Goal: Transaction & Acquisition: Book appointment/travel/reservation

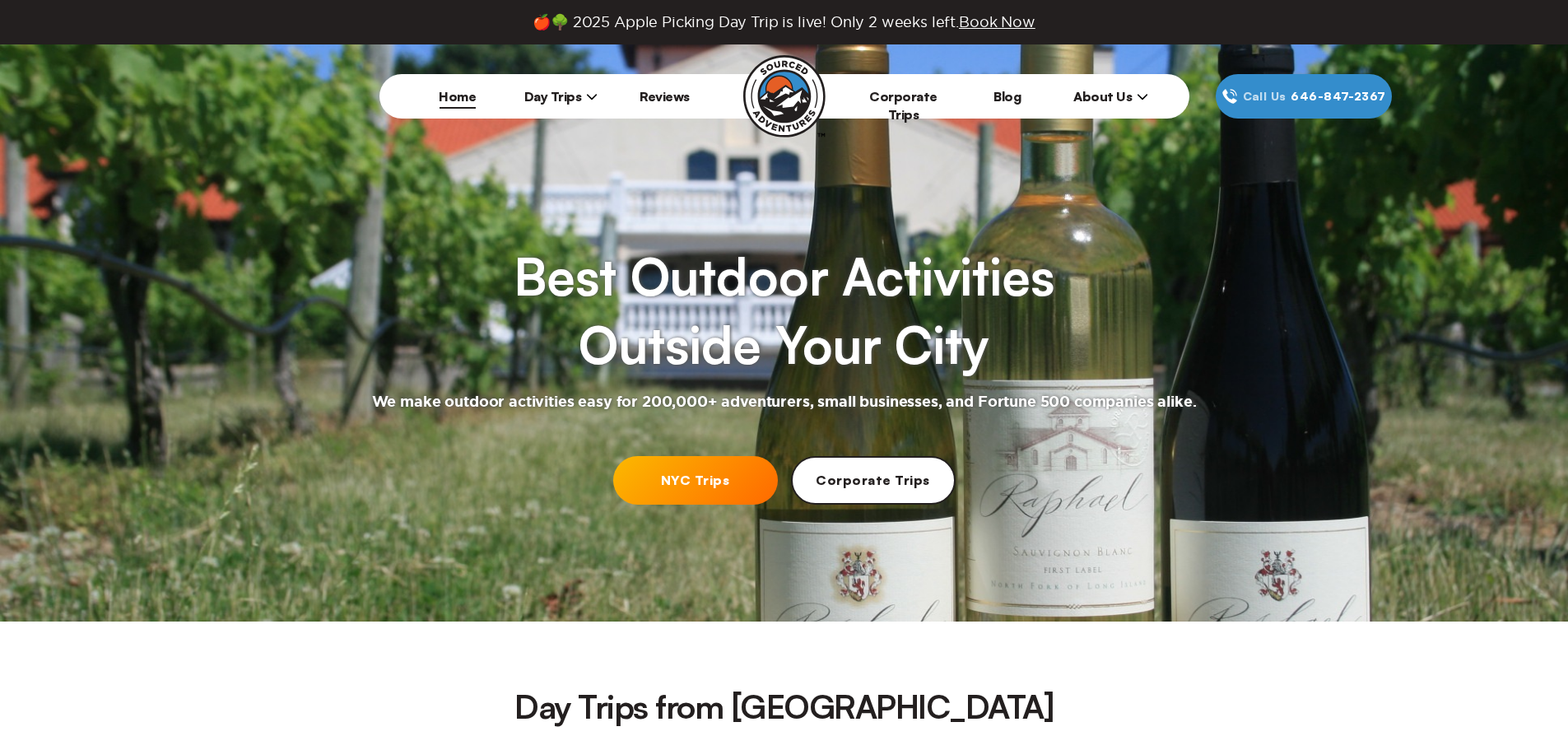
click at [695, 475] on link "NYC Trips" at bounding box center [696, 480] width 165 height 48
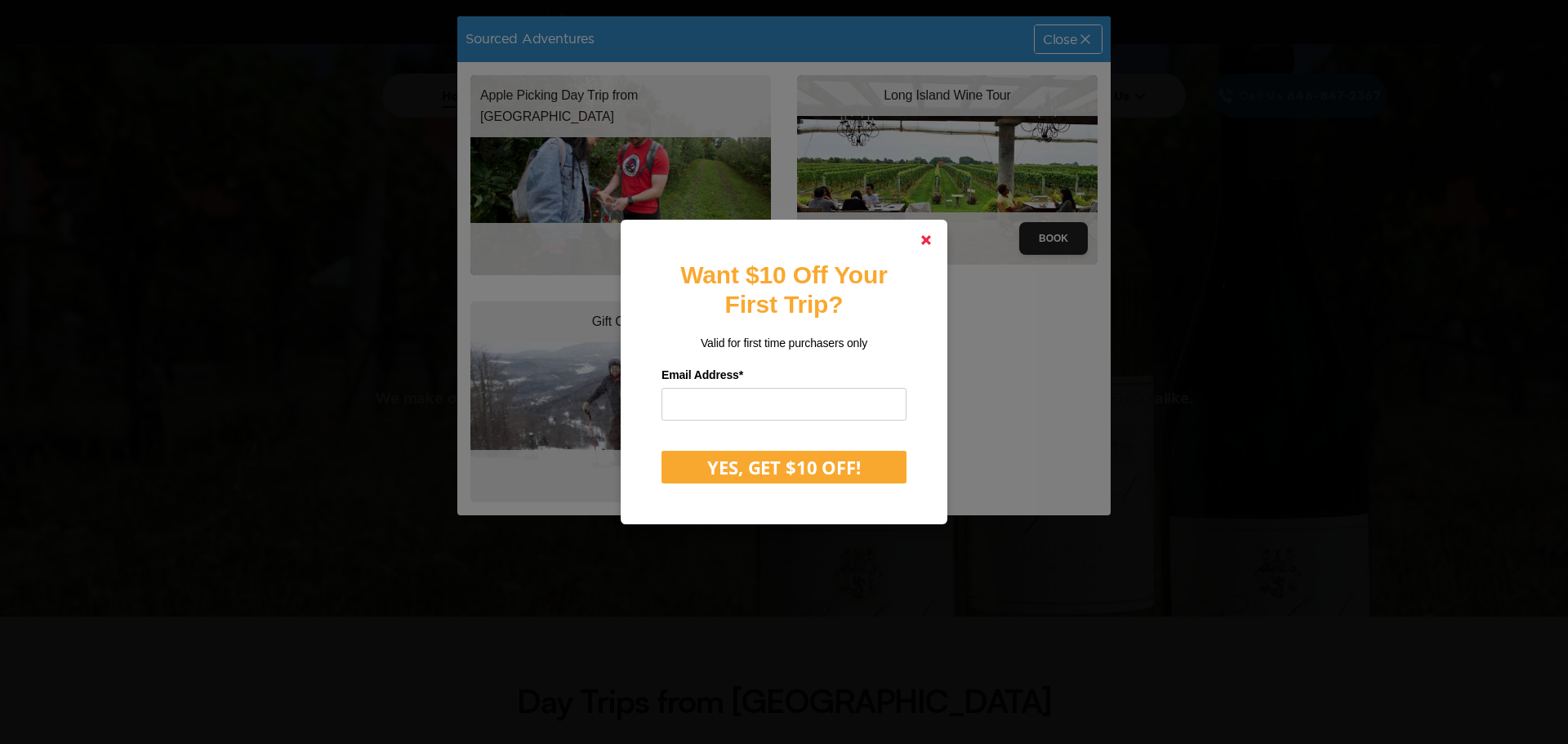
click at [925, 241] on polygon at bounding box center [926, 240] width 10 height 10
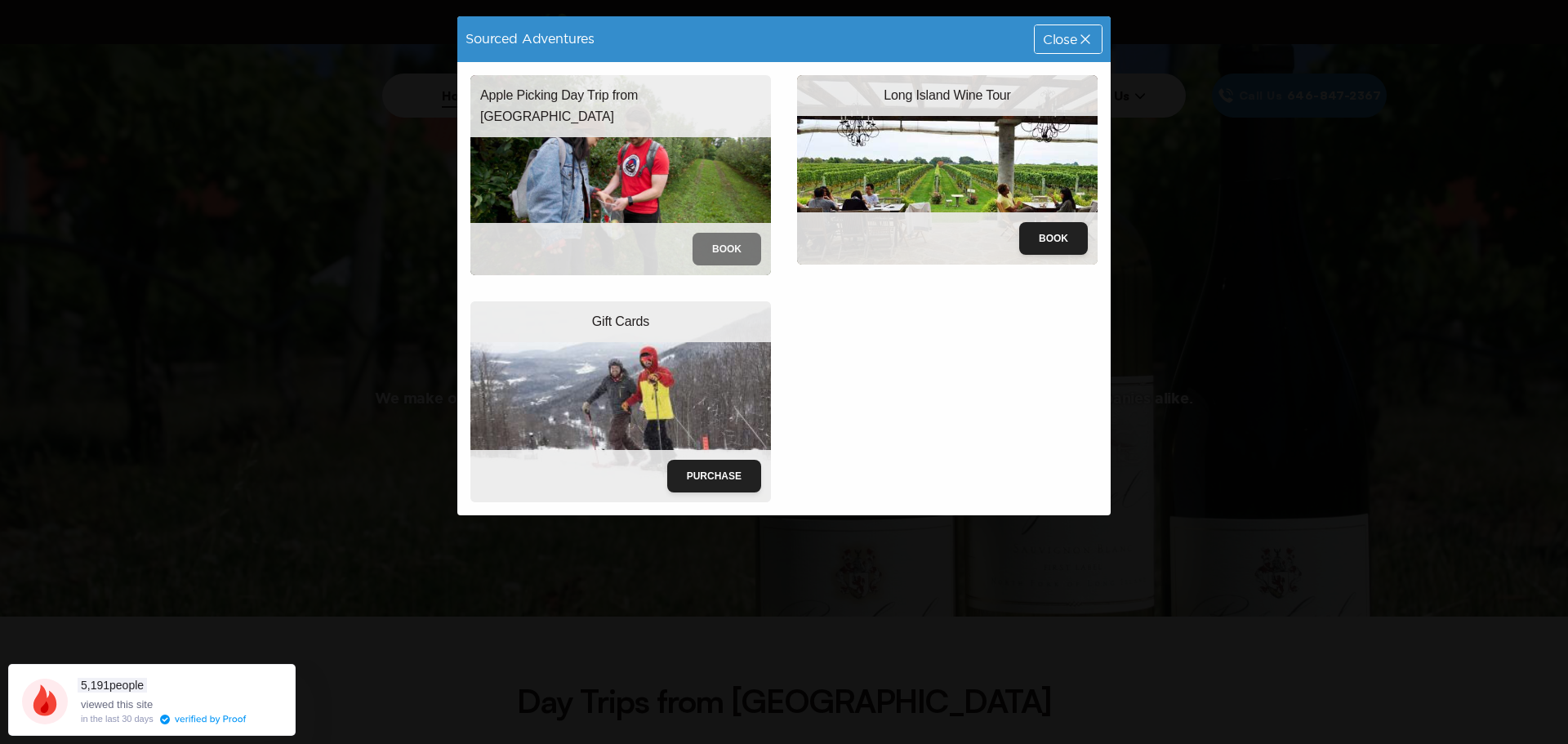
click at [726, 235] on button "Book" at bounding box center [727, 250] width 69 height 33
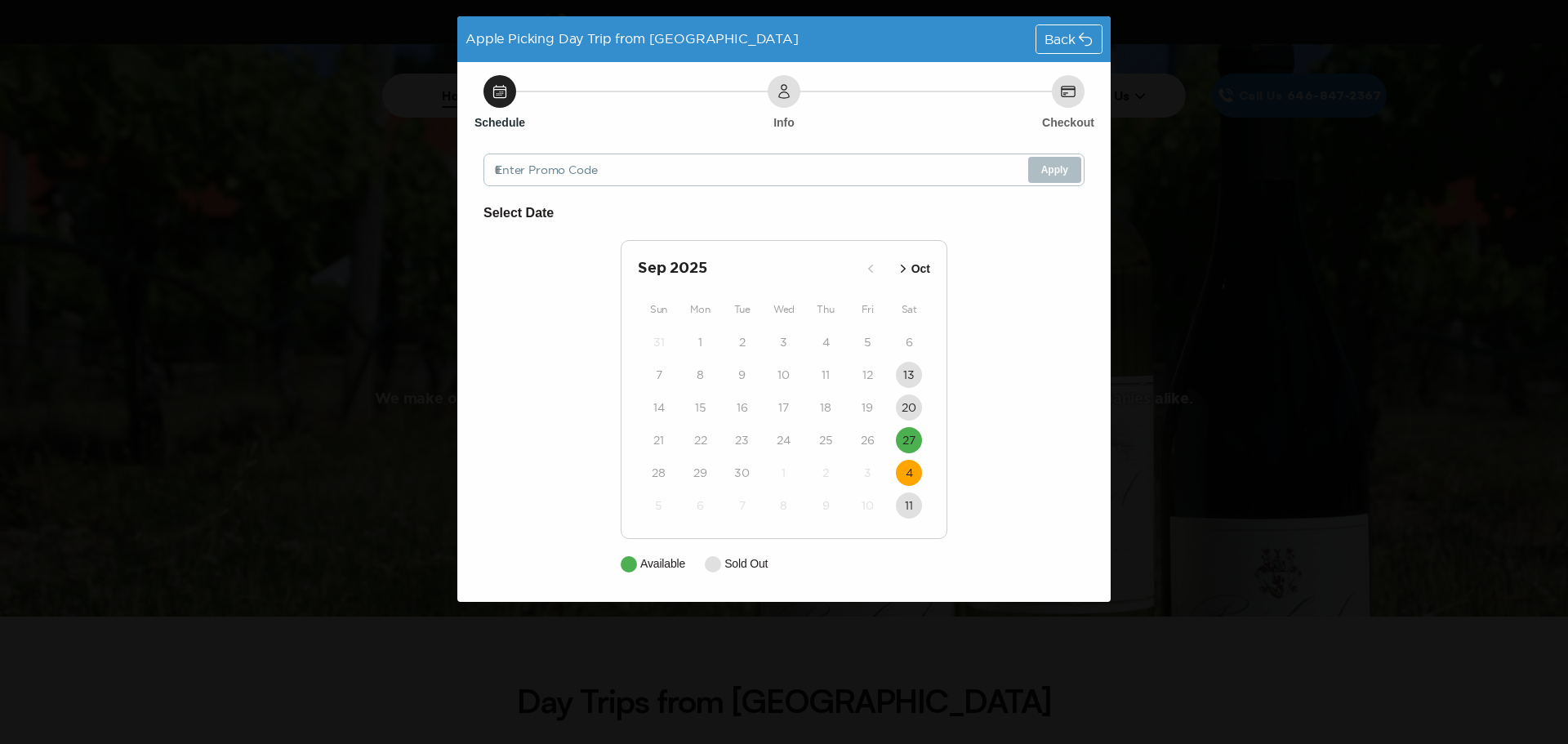
click at [916, 475] on button "4" at bounding box center [909, 473] width 26 height 26
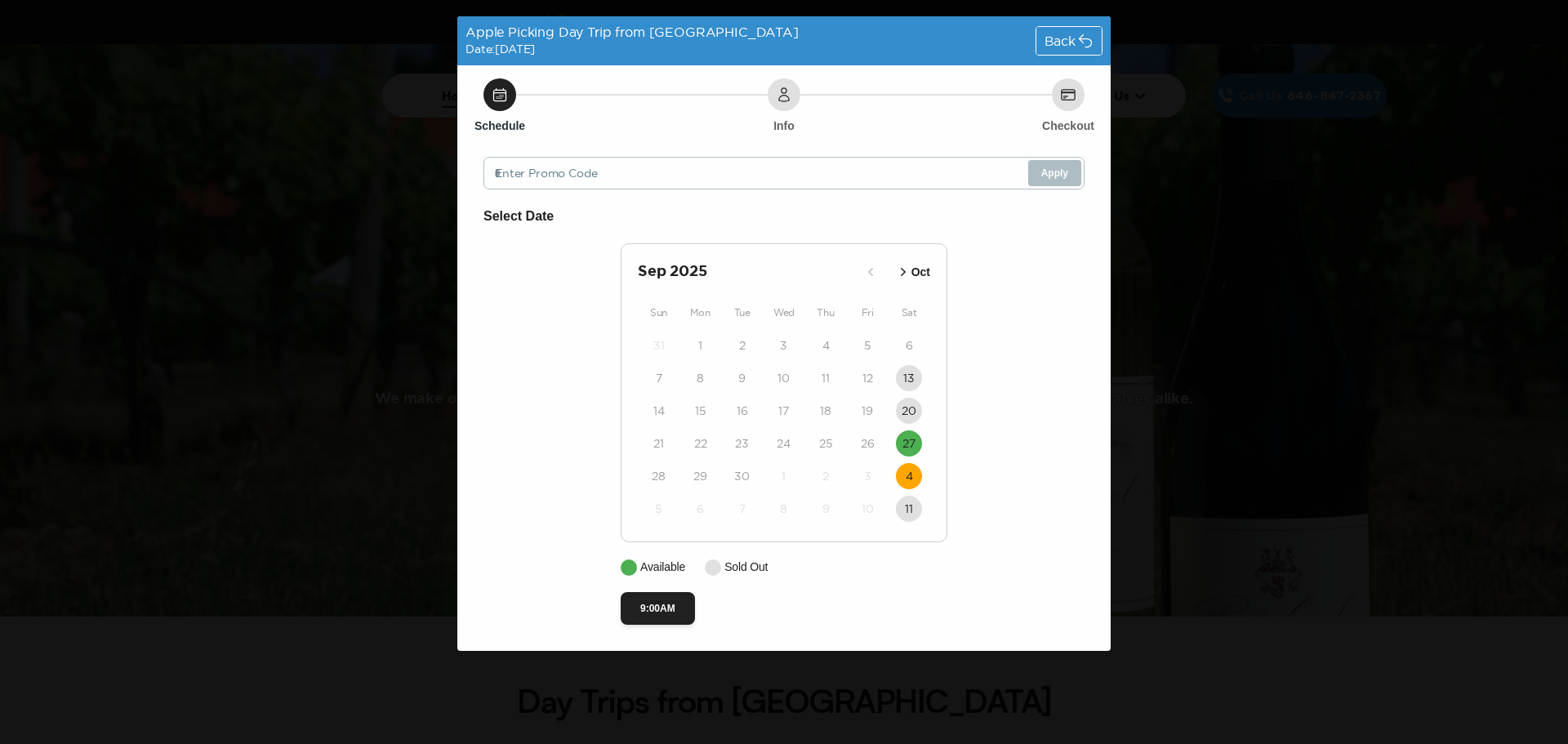
click at [903, 270] on icon "button" at bounding box center [903, 271] width 5 height 8
click at [890, 274] on icon "button" at bounding box center [889, 272] width 16 height 16
click at [901, 270] on icon "button" at bounding box center [904, 272] width 16 height 16
click at [659, 592] on button "9:00AM" at bounding box center [658, 609] width 74 height 33
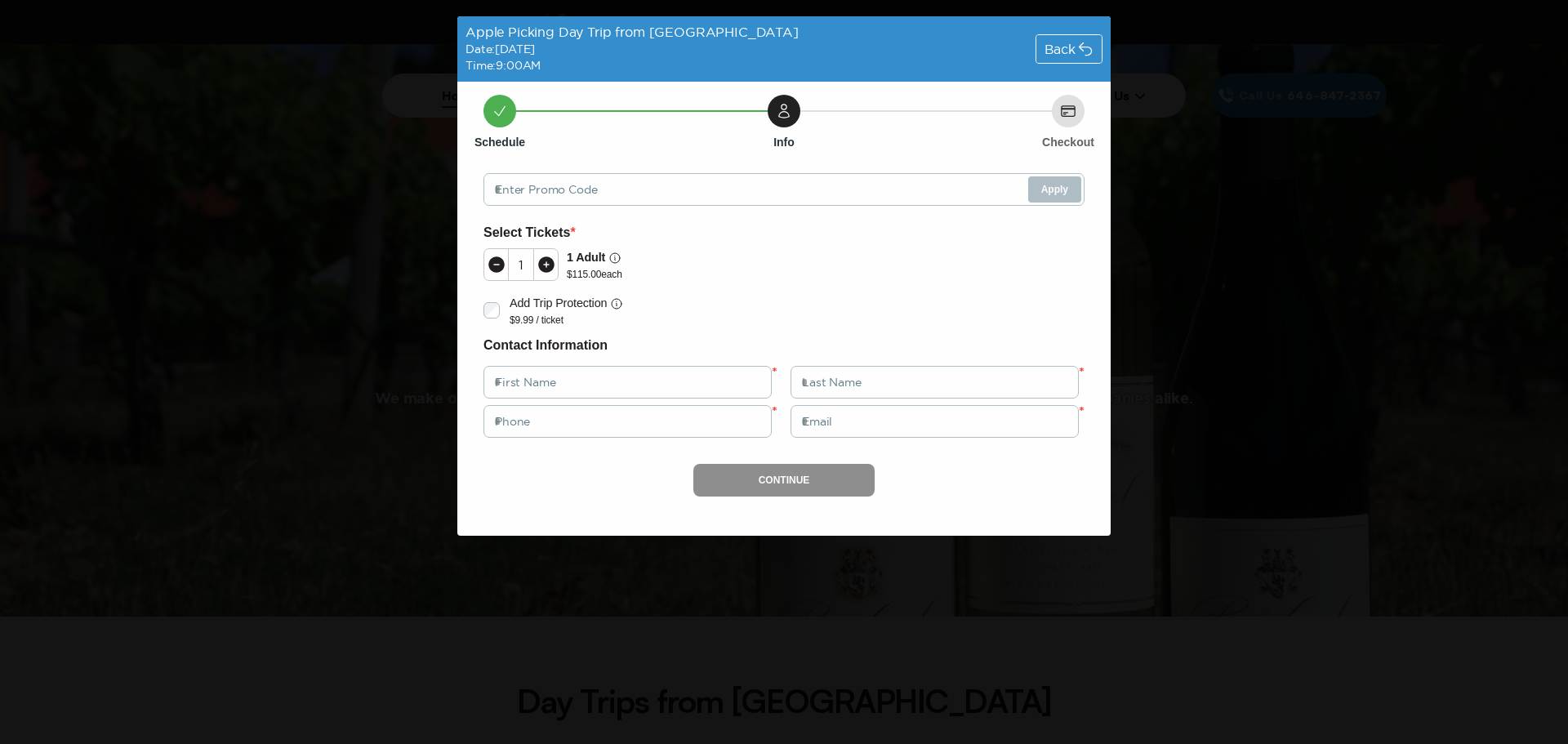
click at [551, 263] on icon at bounding box center [546, 265] width 16 height 16
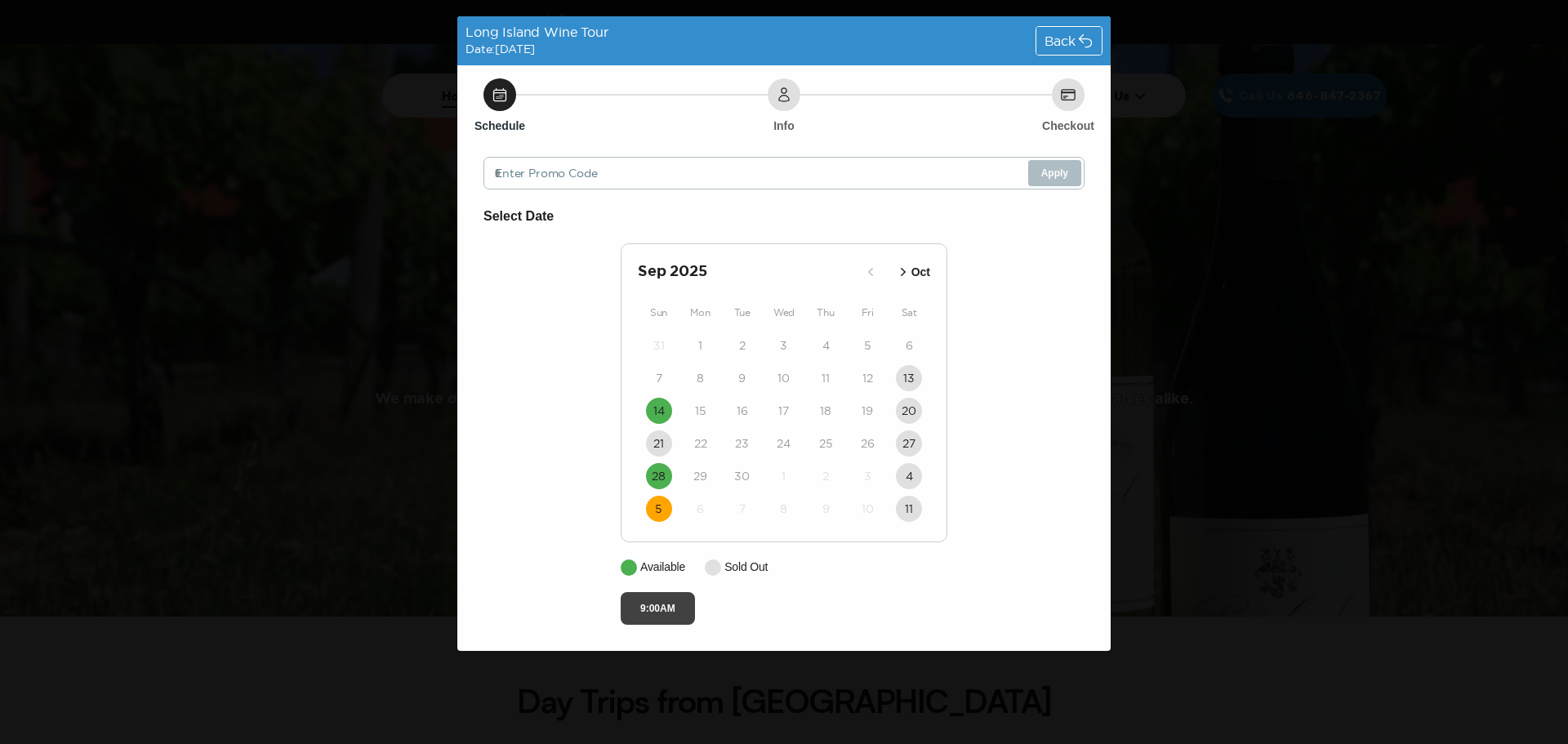
click at [665, 602] on button "9:00AM" at bounding box center [658, 609] width 74 height 33
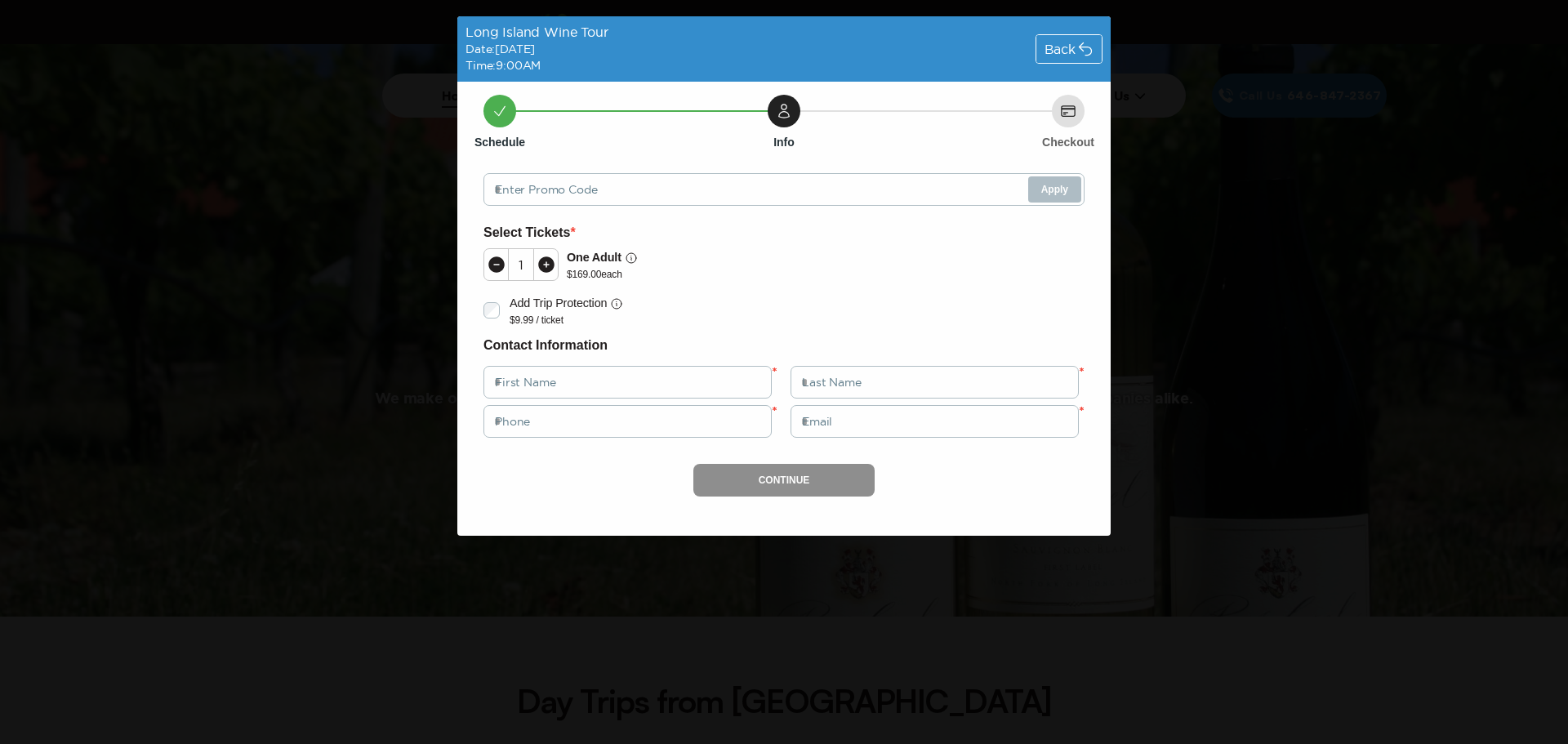
click at [1076, 53] on div "Back" at bounding box center [1069, 49] width 65 height 28
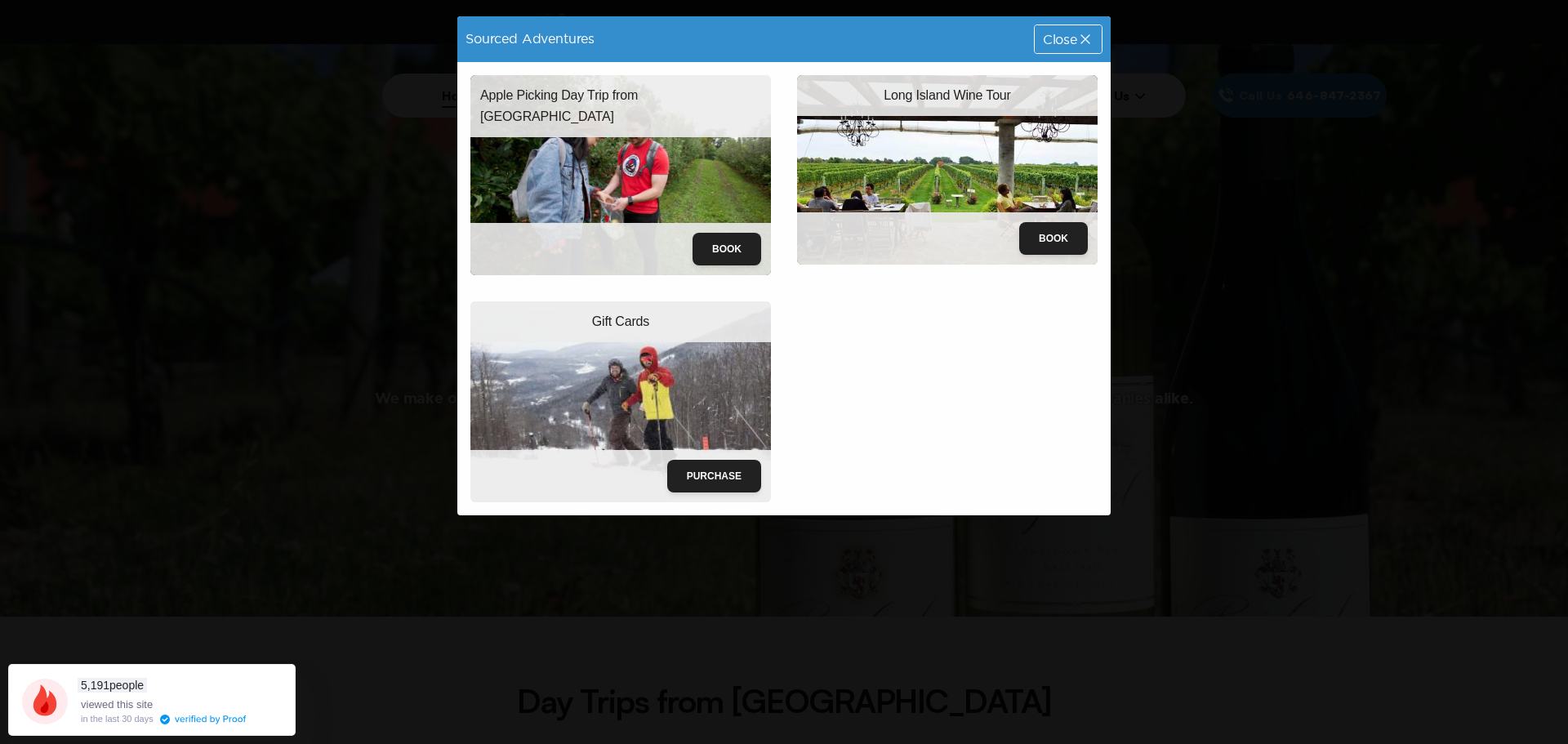
click at [936, 201] on img at bounding box center [947, 170] width 300 height 190
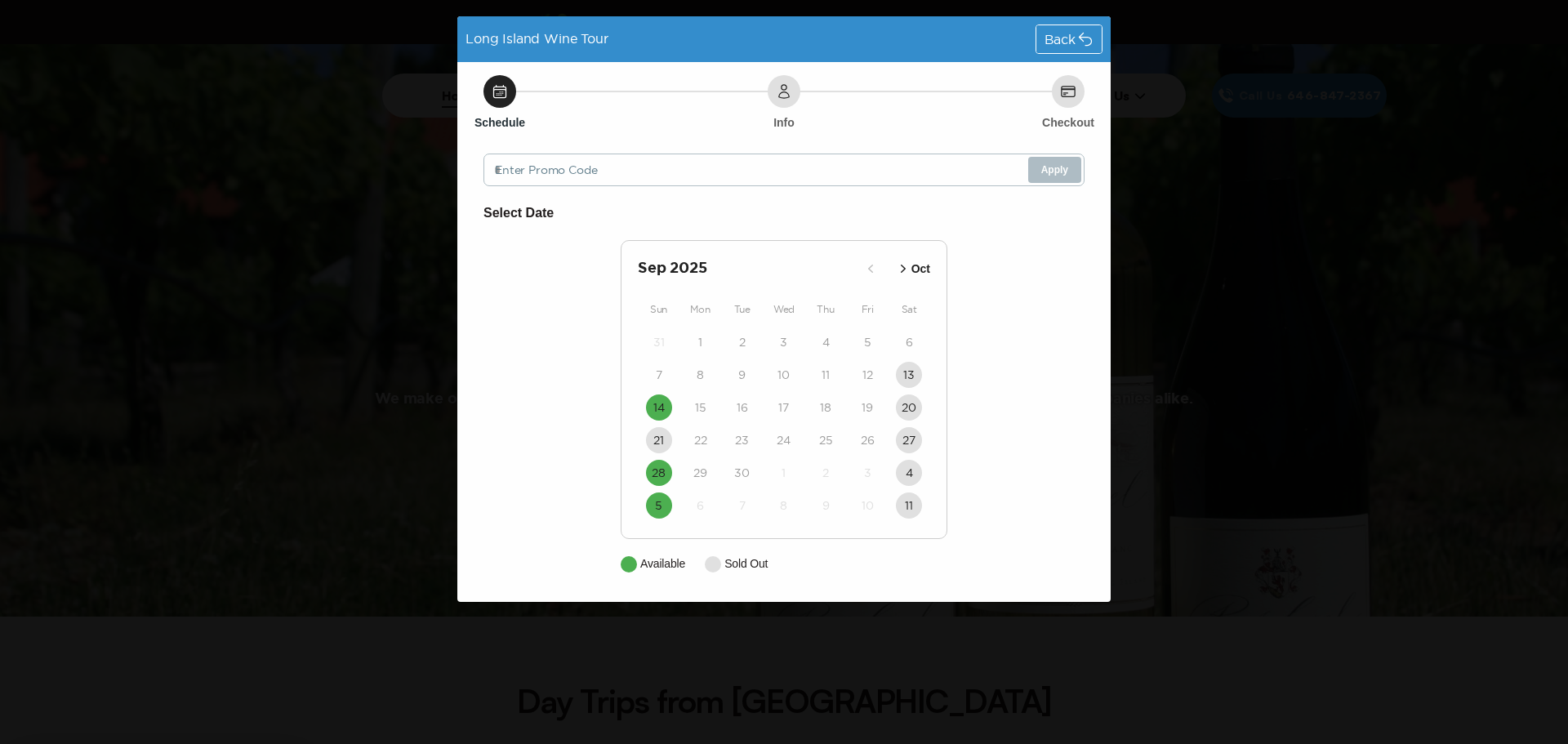
click at [779, 103] on div "Info" at bounding box center [784, 92] width 33 height 33
click at [656, 508] on time "5" at bounding box center [659, 505] width 7 height 16
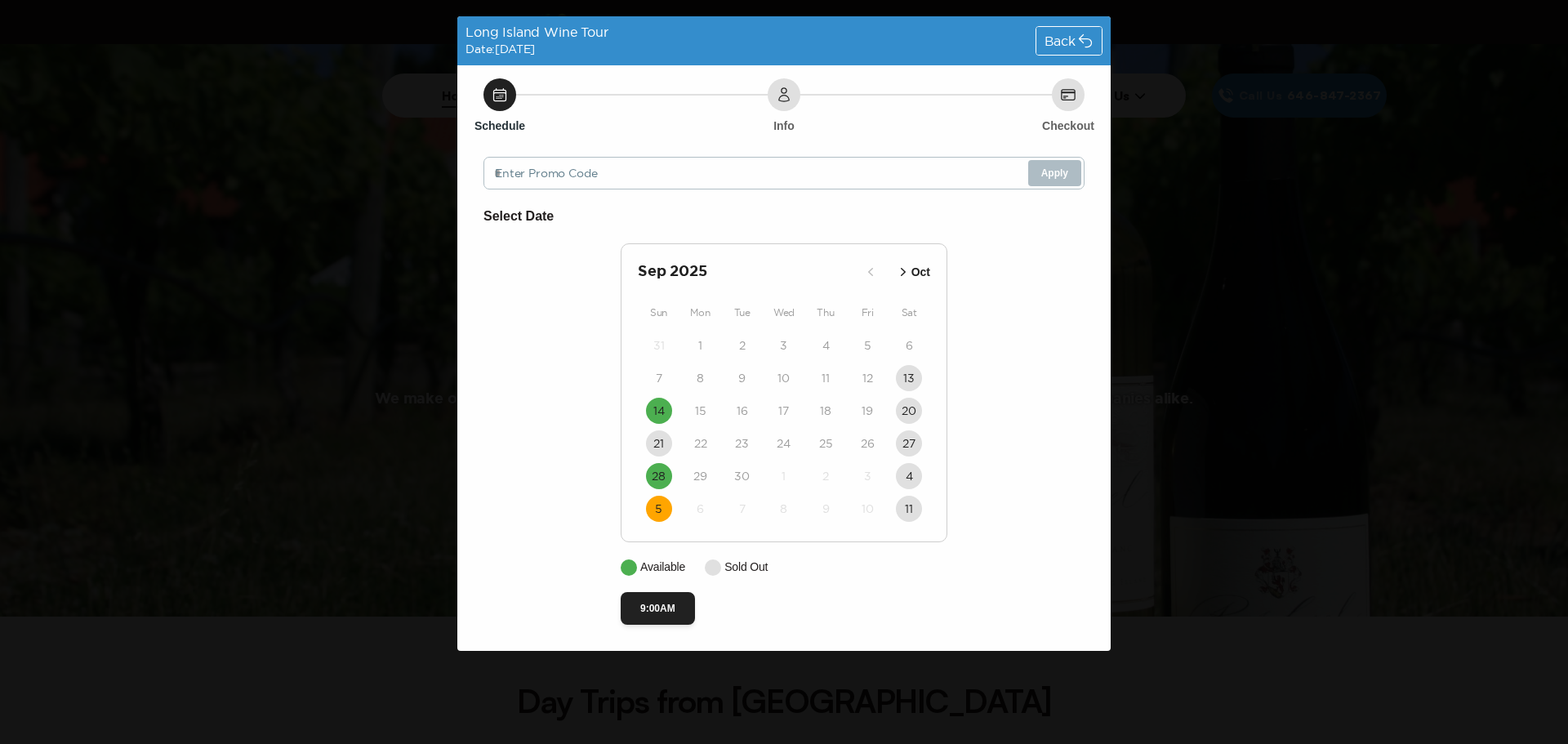
click at [795, 93] on div "Info" at bounding box center [784, 94] width 33 height 33
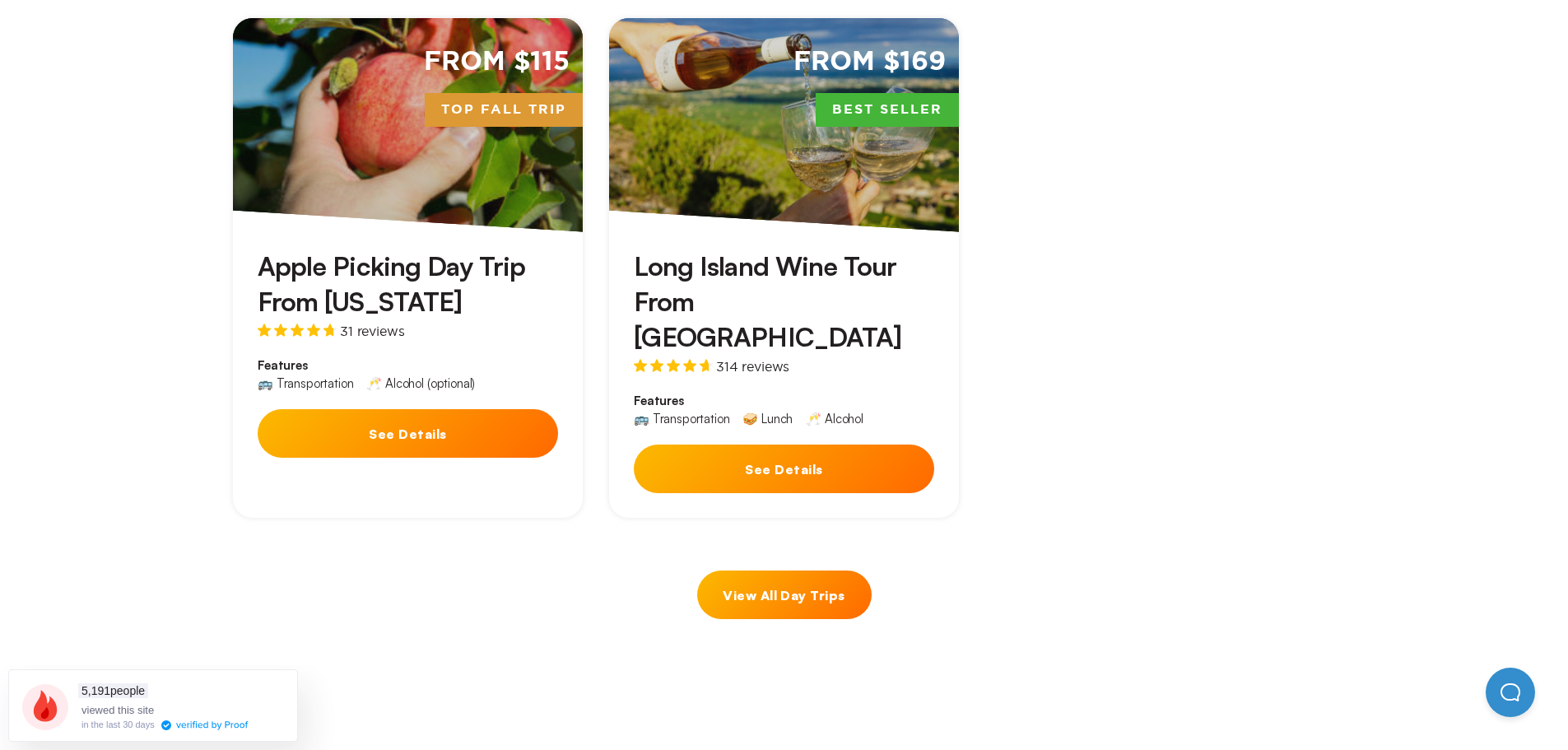
scroll to position [823, 0]
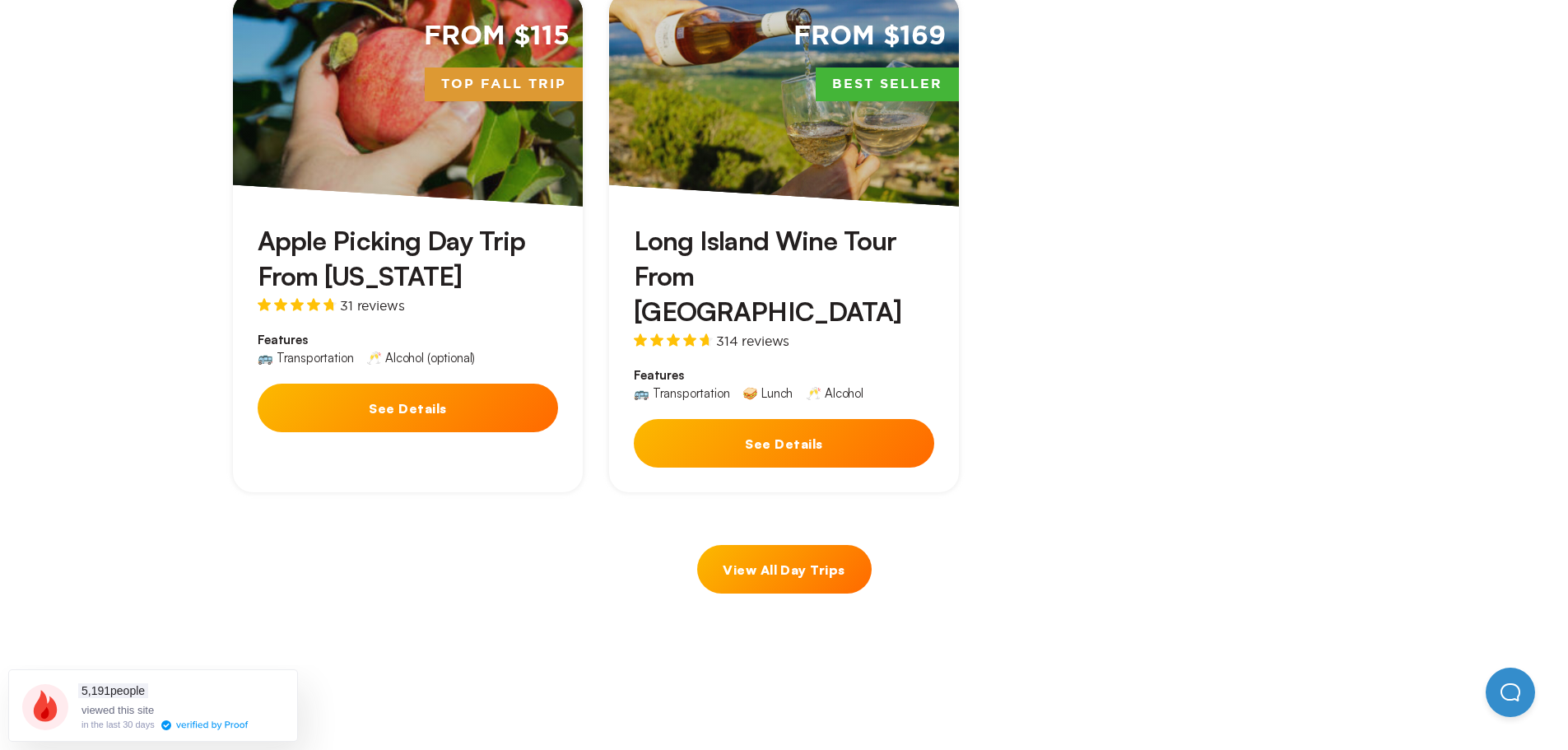
click at [760, 419] on button "See Details" at bounding box center [784, 443] width 301 height 48
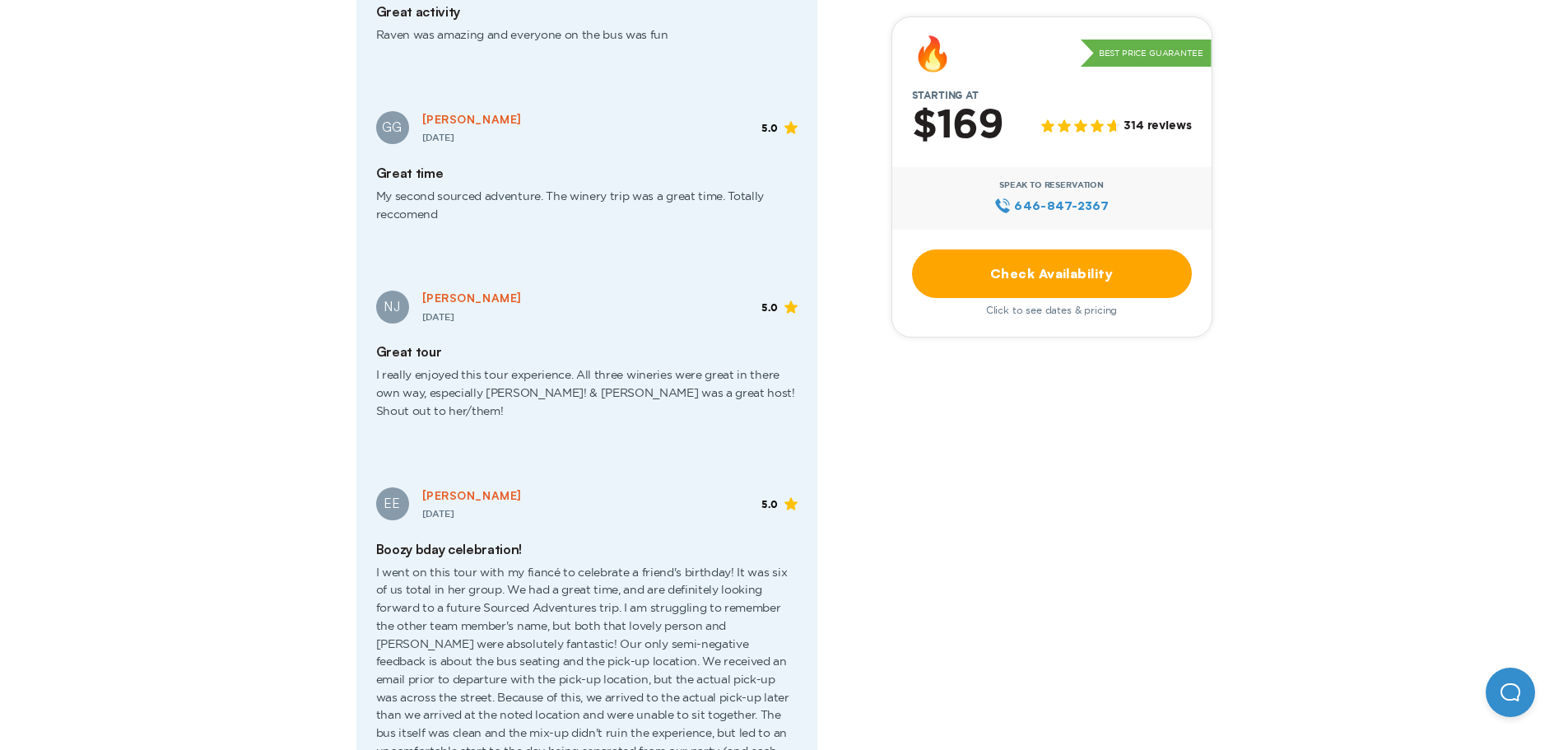
scroll to position [2553, 0]
